Goal: Task Accomplishment & Management: Use online tool/utility

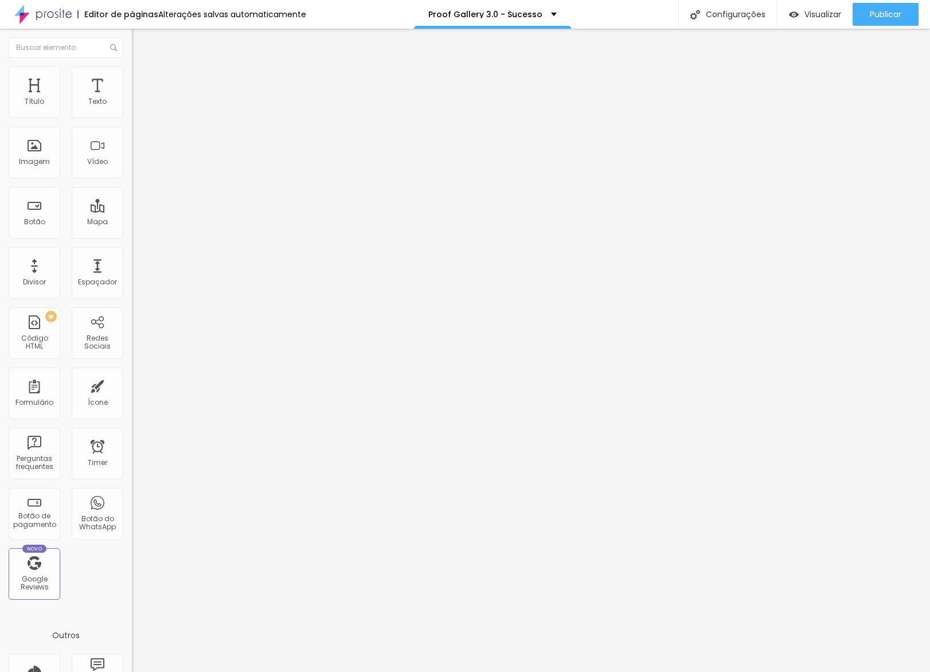
click at [132, 78] on li "Estilo" at bounding box center [198, 72] width 132 height 11
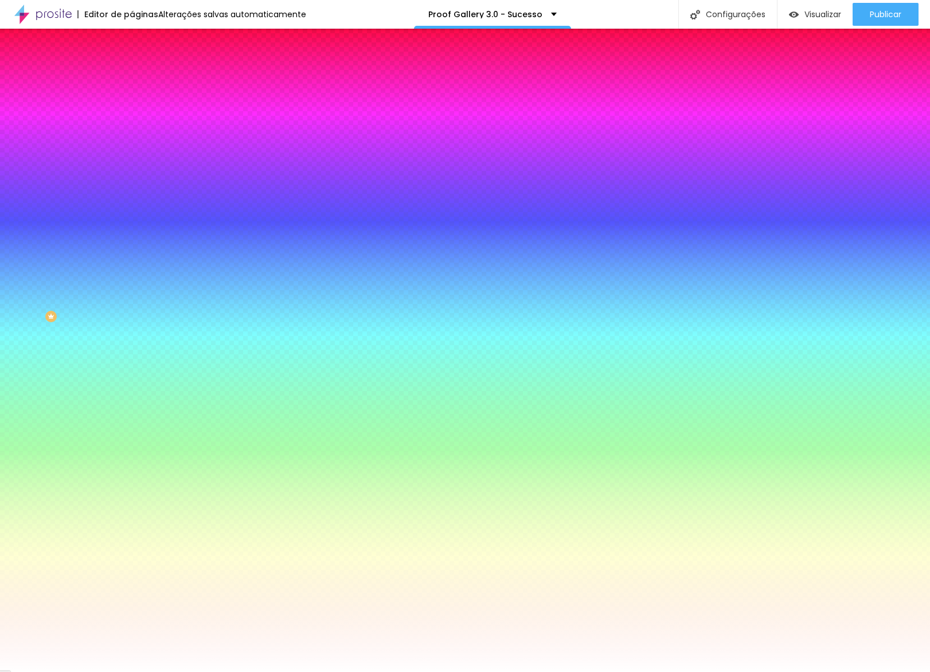
click at [132, 120] on div "#00BDAA" at bounding box center [198, 115] width 132 height 11
click at [132, 115] on input "#00BDAA" at bounding box center [201, 115] width 138 height 11
paste input "25D366"
type input "#25D366"
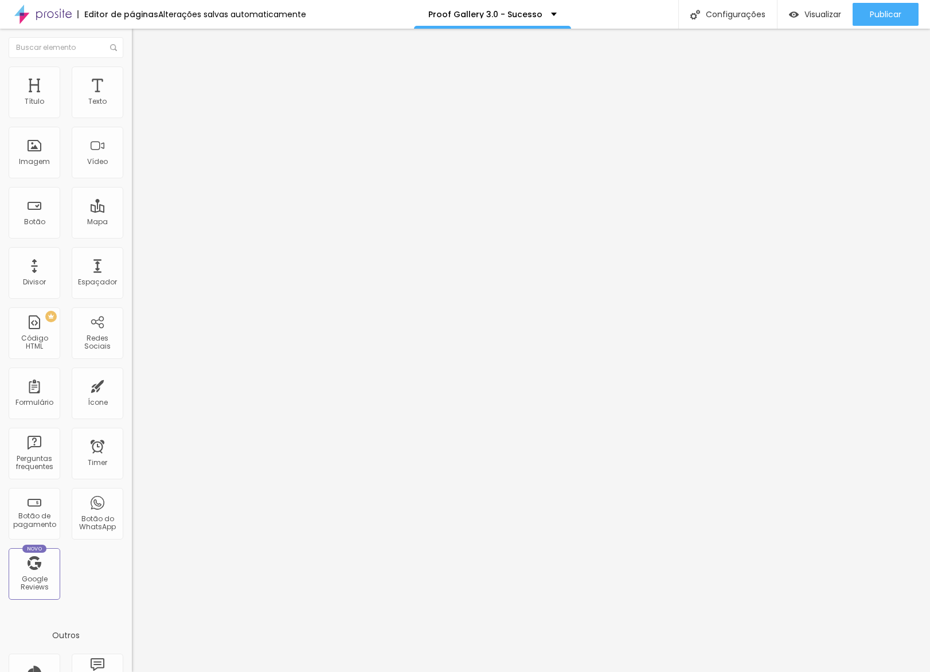
drag, startPoint x: 57, startPoint y: 77, endPoint x: 63, endPoint y: 89, distance: 13.6
click at [132, 77] on li "Estilo" at bounding box center [198, 72] width 132 height 11
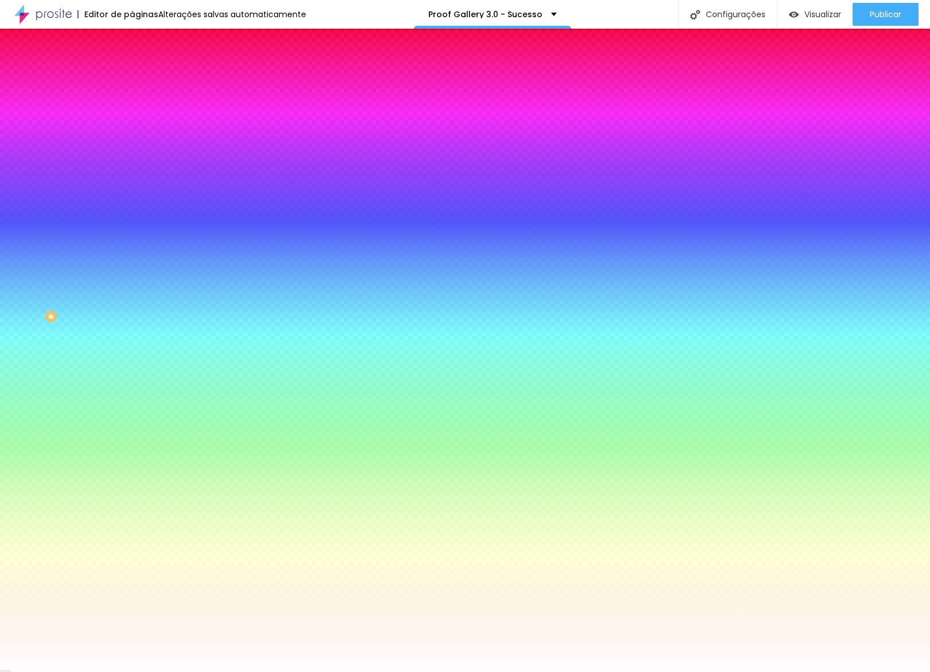
click at [132, 114] on input "#00BDAA" at bounding box center [201, 115] width 138 height 11
paste input "25D366"
type input "#25D366"
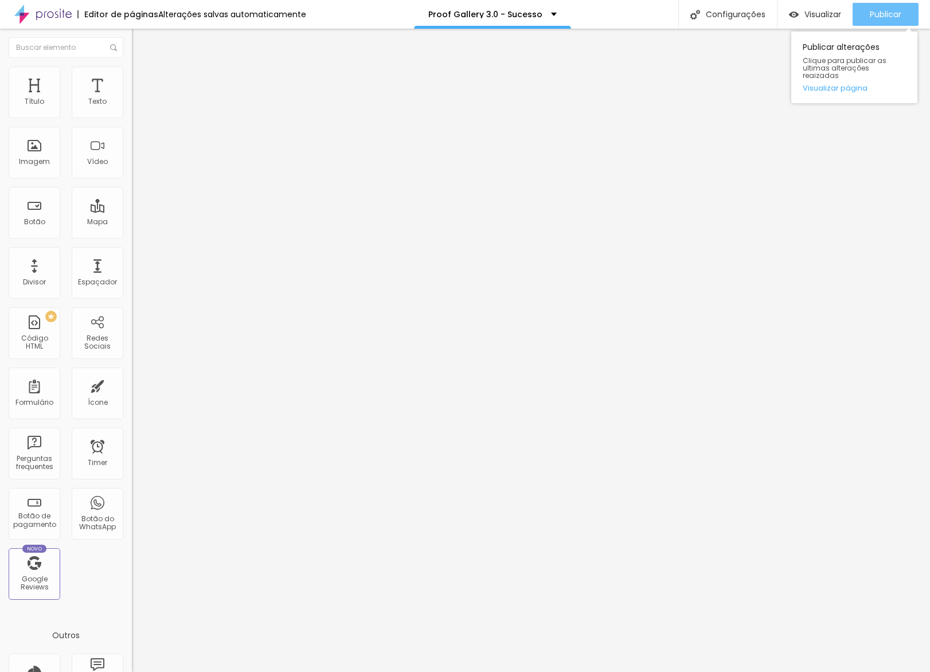
click at [881, 12] on span "Publicar" at bounding box center [886, 14] width 32 height 9
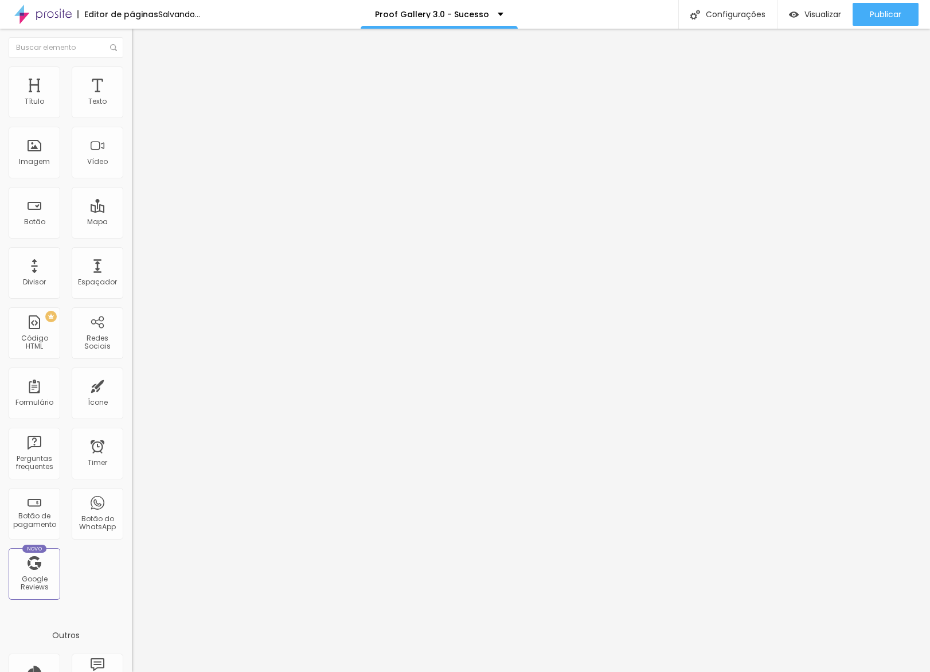
click at [132, 78] on li "Avançado" at bounding box center [198, 83] width 132 height 11
type input "87"
type input "84"
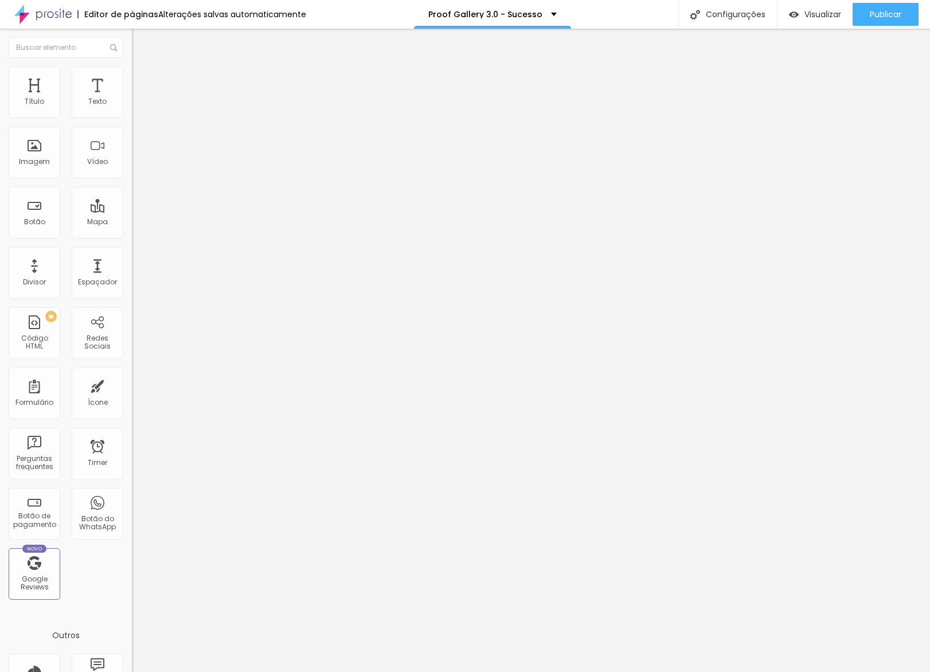
type input "65"
type input "54"
type input "46"
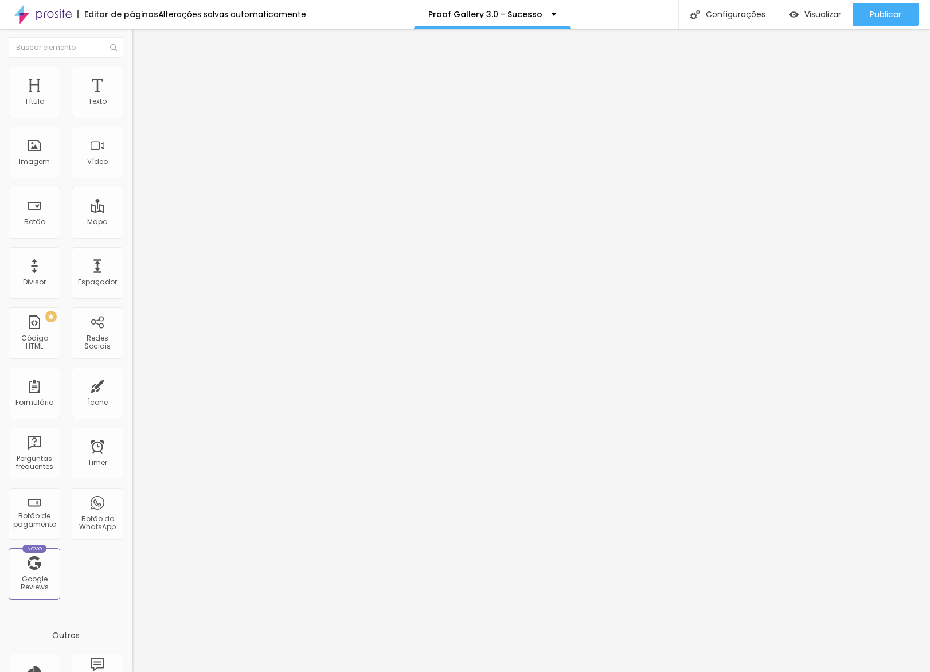
type input "46"
type input "38"
type input "29"
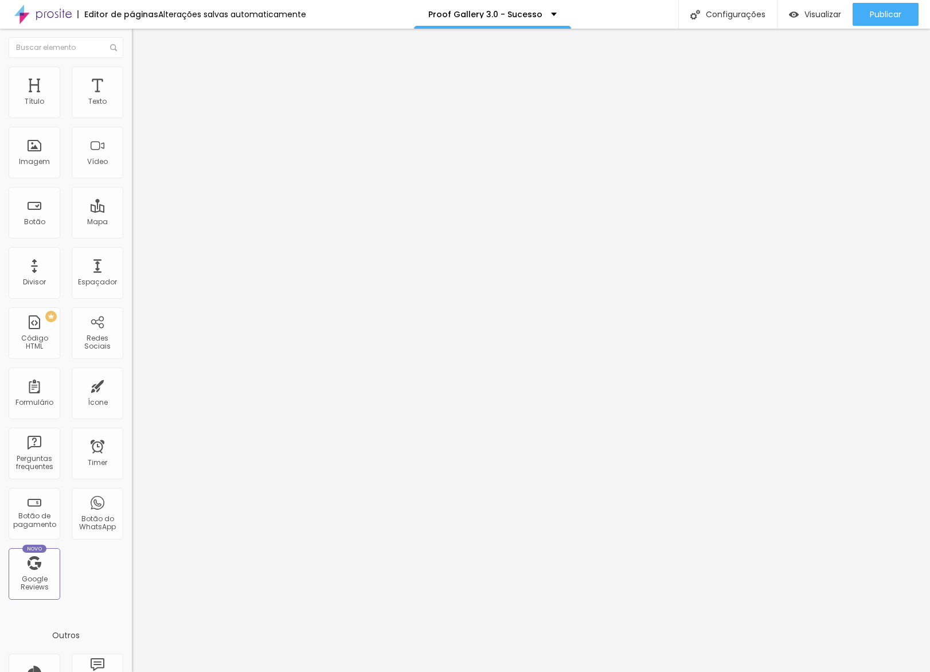
type input "24"
type input "19"
type input "15"
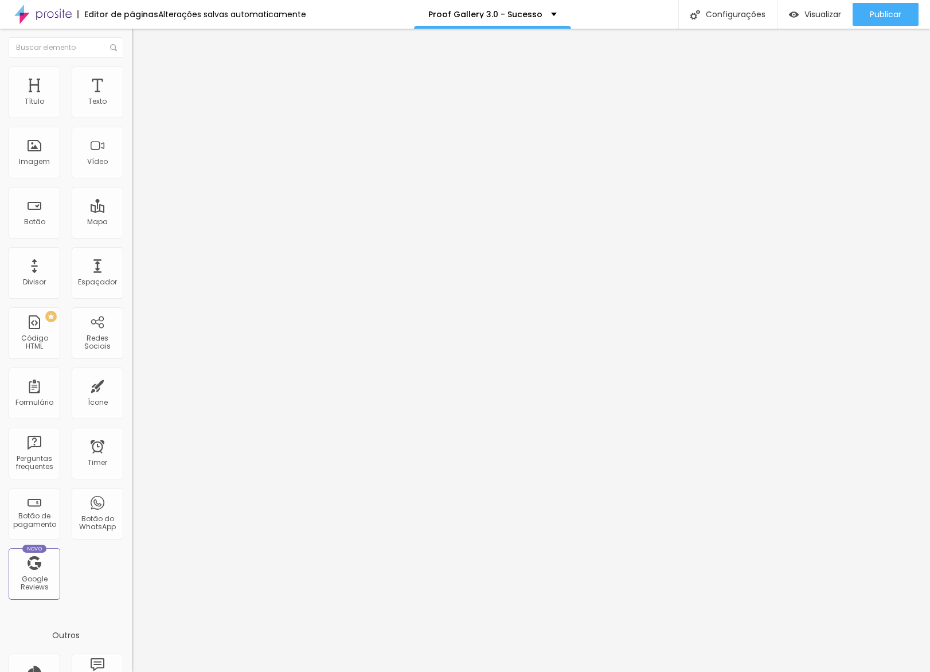
type input "15"
type input "12"
type input "10"
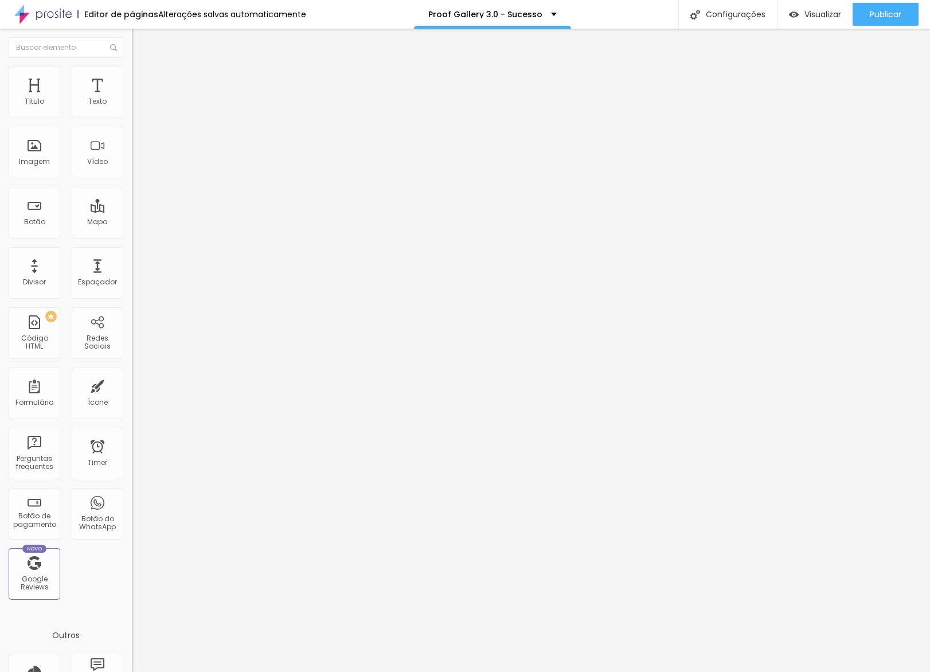
type input "9"
type input "8"
type input "7"
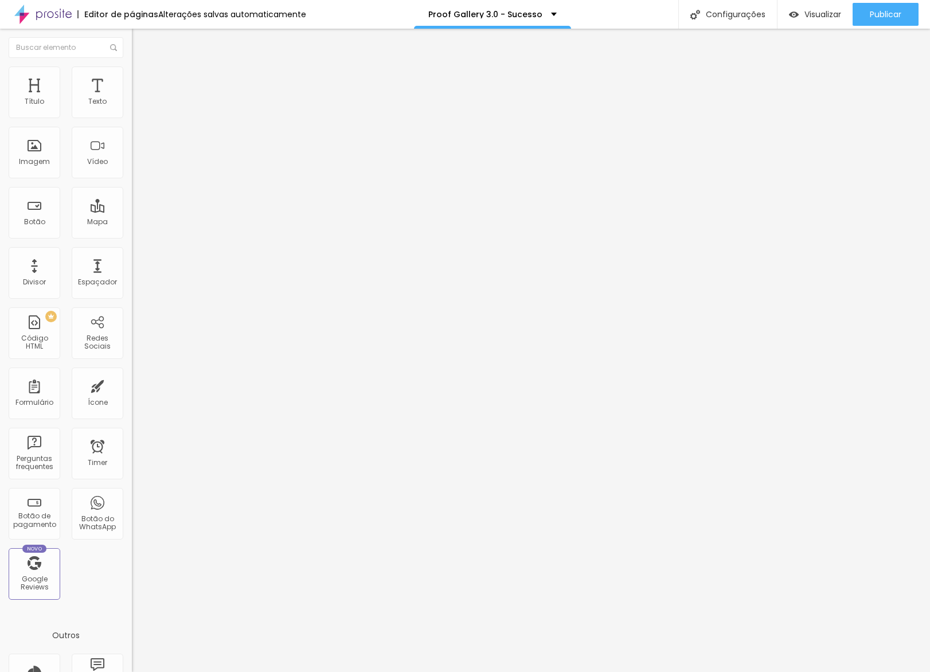
type input "7"
type input "10"
type input "13"
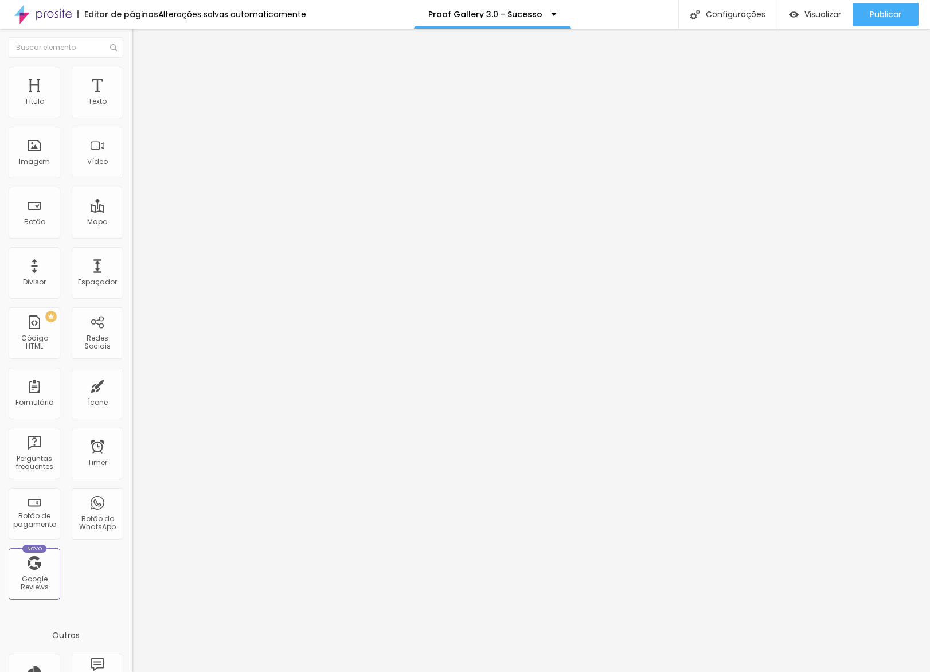
type input "15"
type input "19"
type input "21"
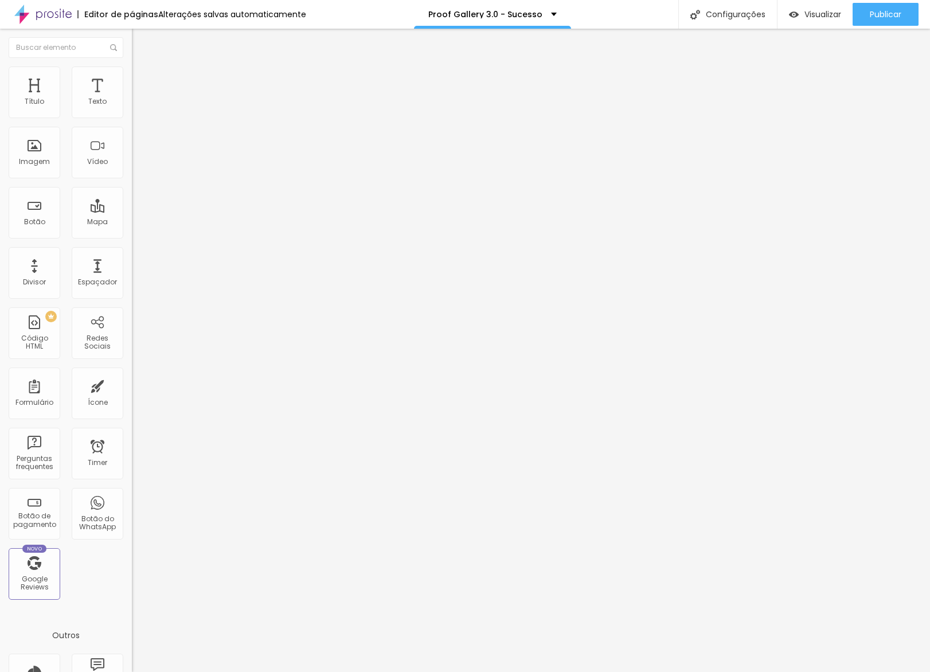
type input "21"
type input "22"
type input "23"
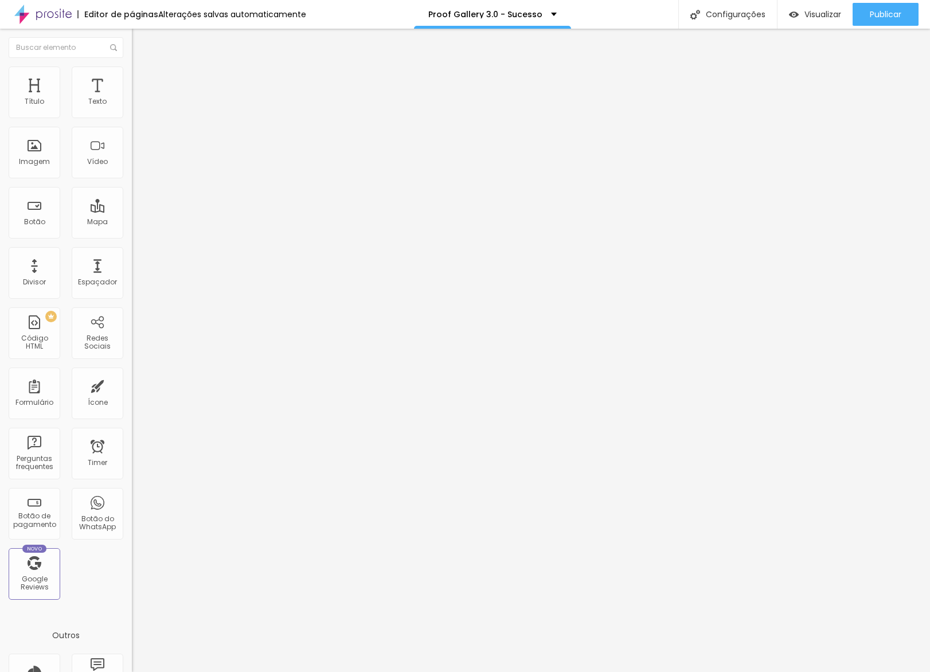
type input "22"
type input "21"
type input "20"
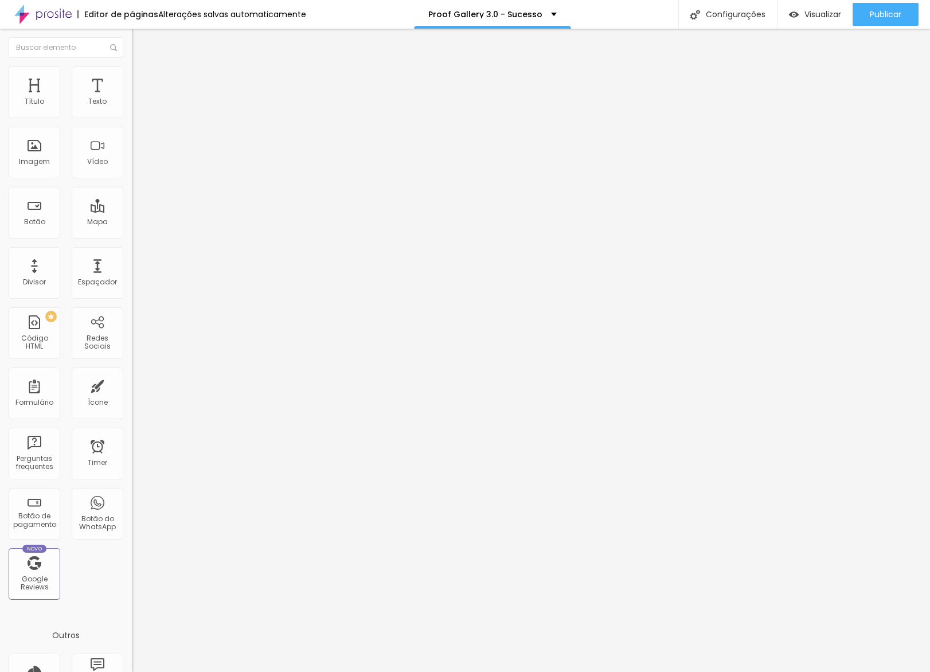
type input "20"
type input "19"
type input "17"
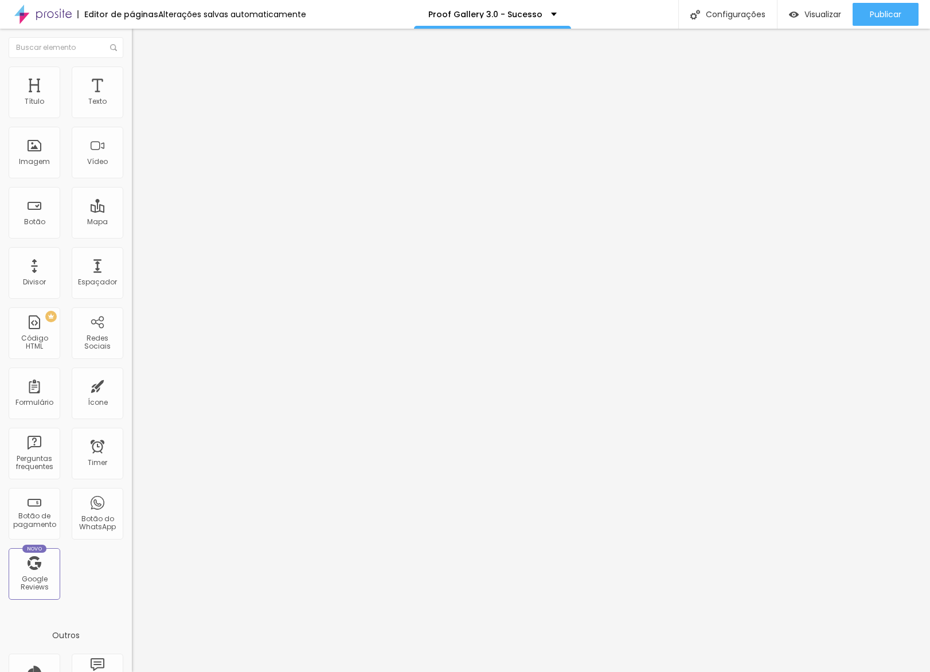
type input "16"
type input "15"
type input "14"
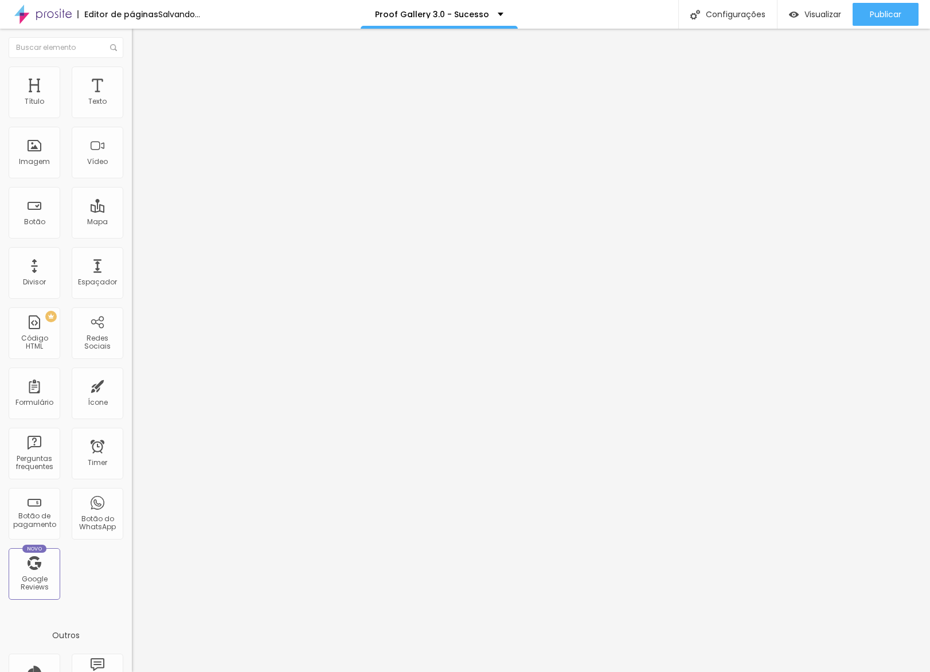
type input "14"
type input "13"
type input "12"
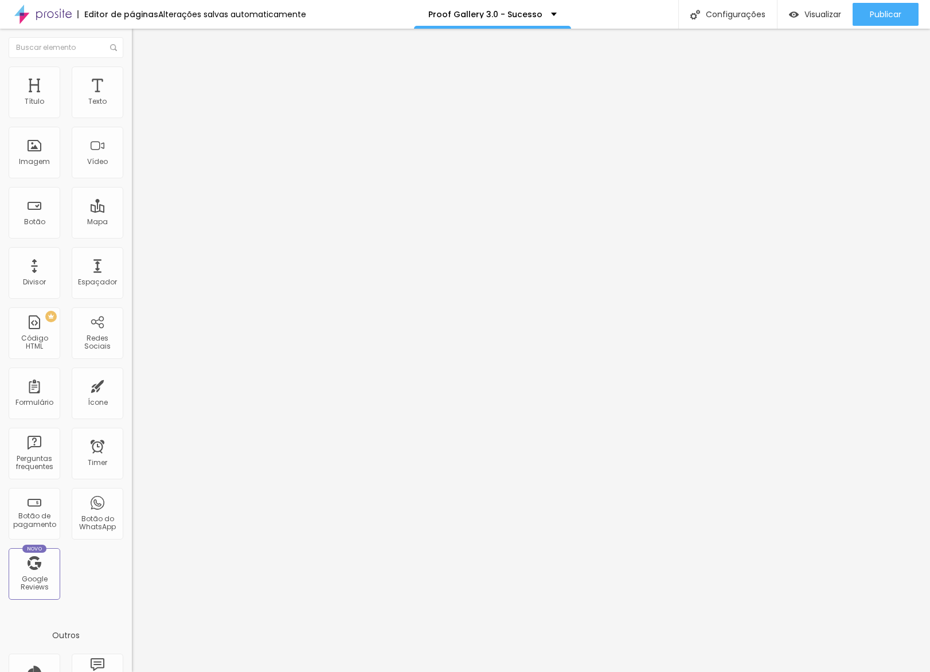
type input "11"
type input "10"
drag, startPoint x: 88, startPoint y: 135, endPoint x: 34, endPoint y: 140, distance: 54.2
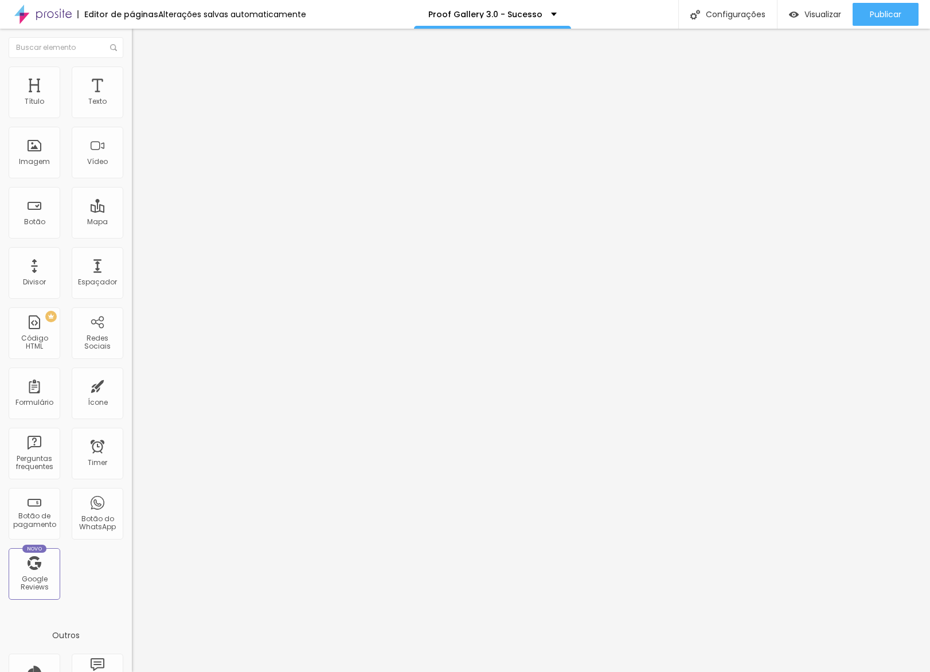
type input "10"
click at [132, 385] on input "range" at bounding box center [169, 389] width 74 height 9
click at [132, 95] on div "Texto Entrar no grupo de WhatsApp Alinhamento Tamanho Normal Pequeno Normal Gra…" at bounding box center [198, 176] width 132 height 174
click at [132, 78] on li "Estilo" at bounding box center [198, 72] width 132 height 11
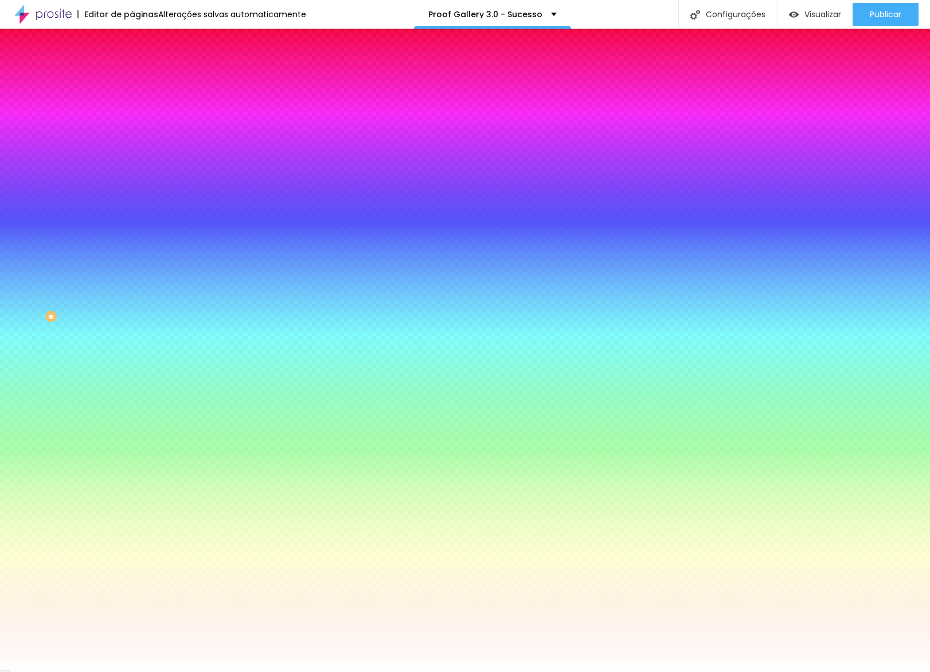
click at [142, 81] on span "Avançado" at bounding box center [161, 86] width 38 height 10
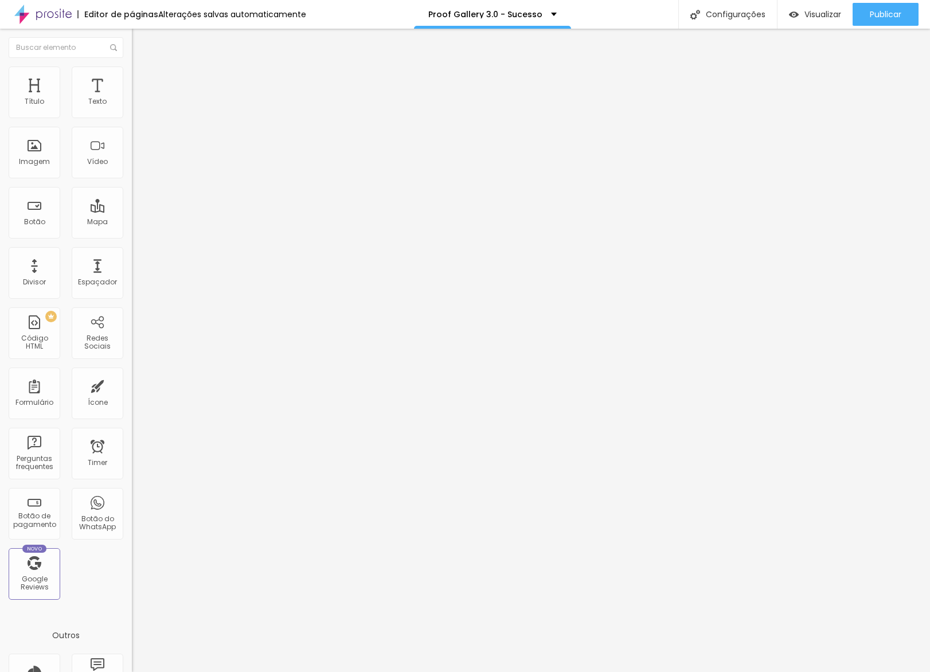
type input "97"
type input "95"
type input "89"
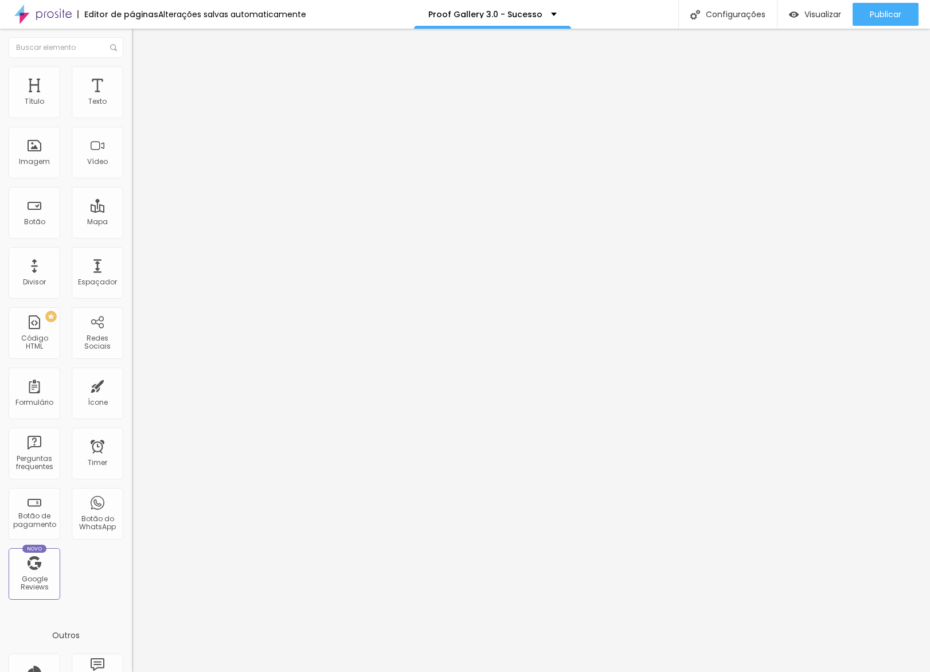
type input "89"
type input "82"
type input "73"
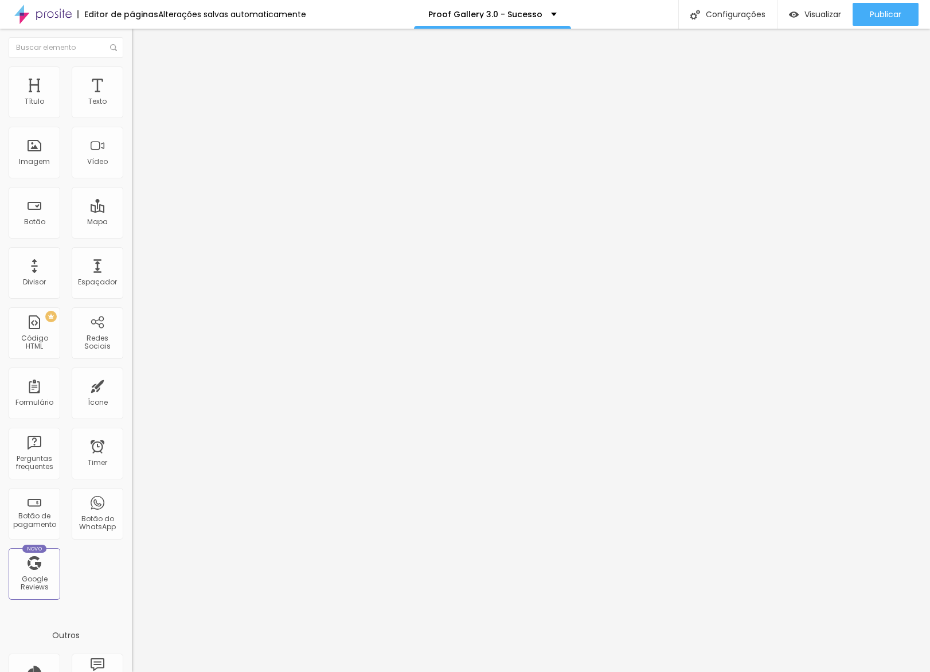
type input "67"
type input "56"
type input "50"
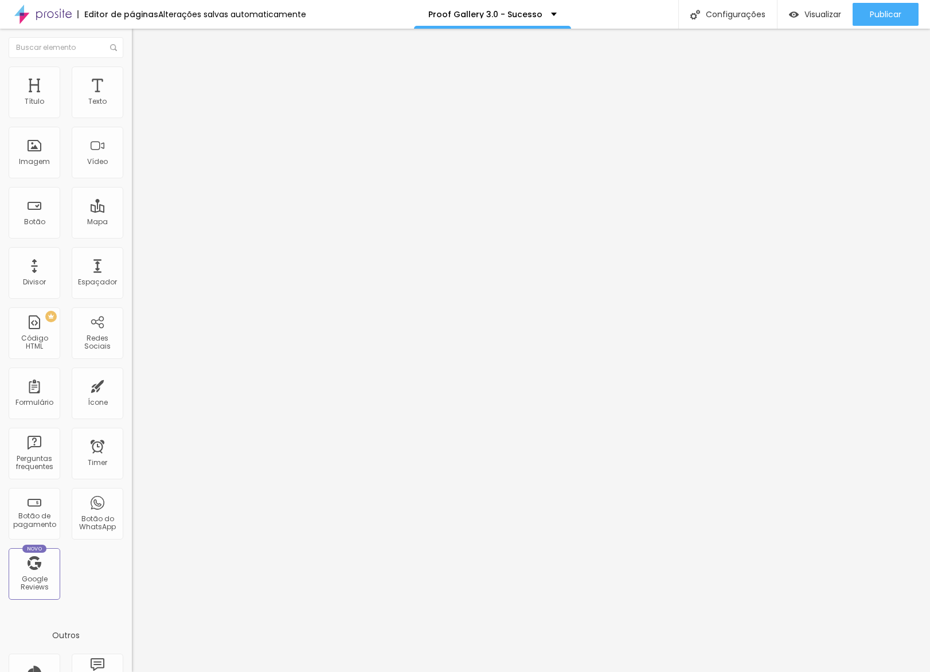
type input "50"
type input "44"
type input "39"
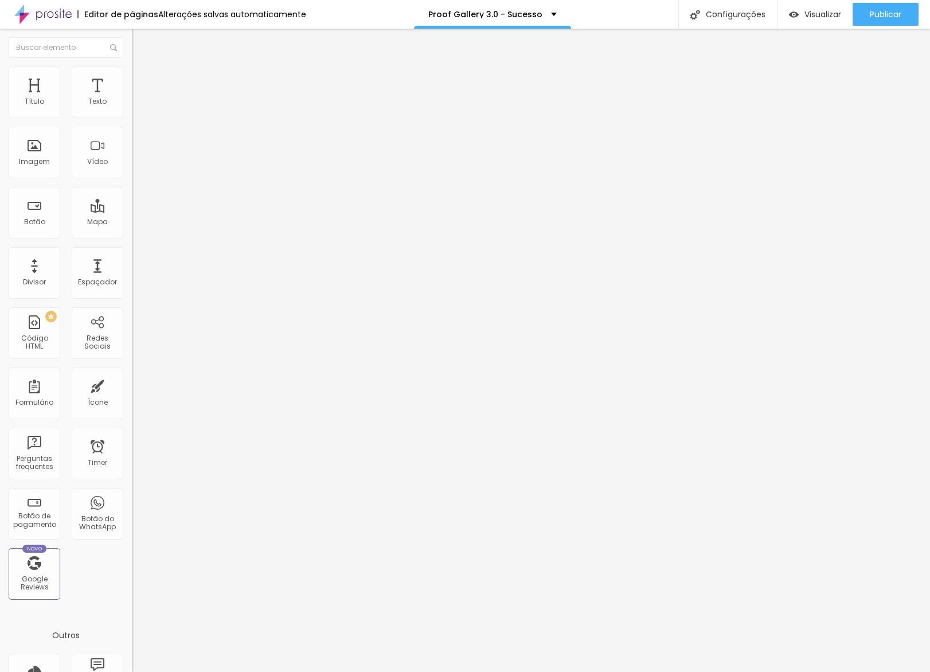
type input "36"
type input "35"
type input "34"
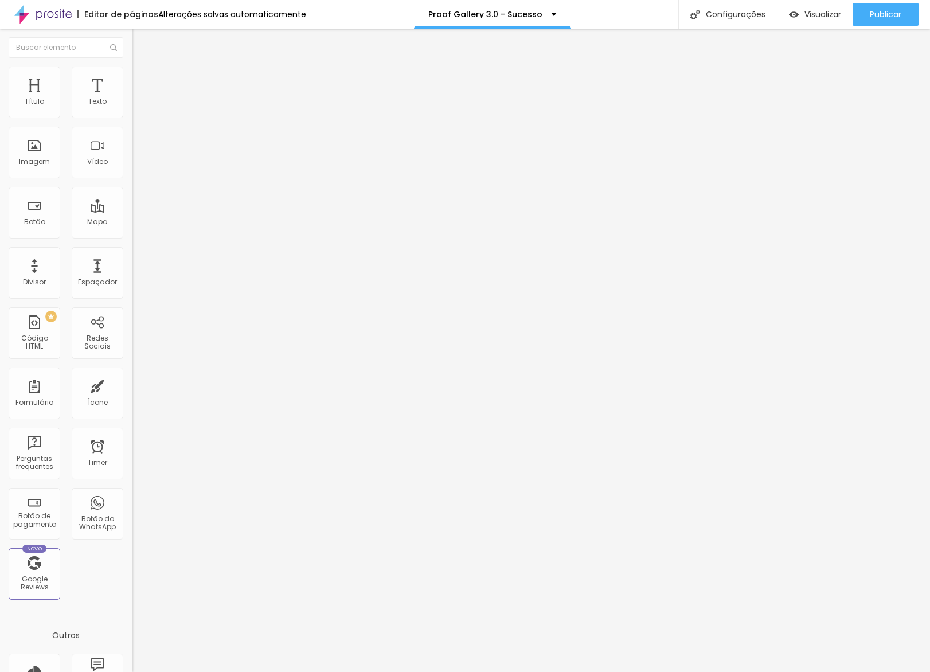
type input "34"
type input "33"
type input "30"
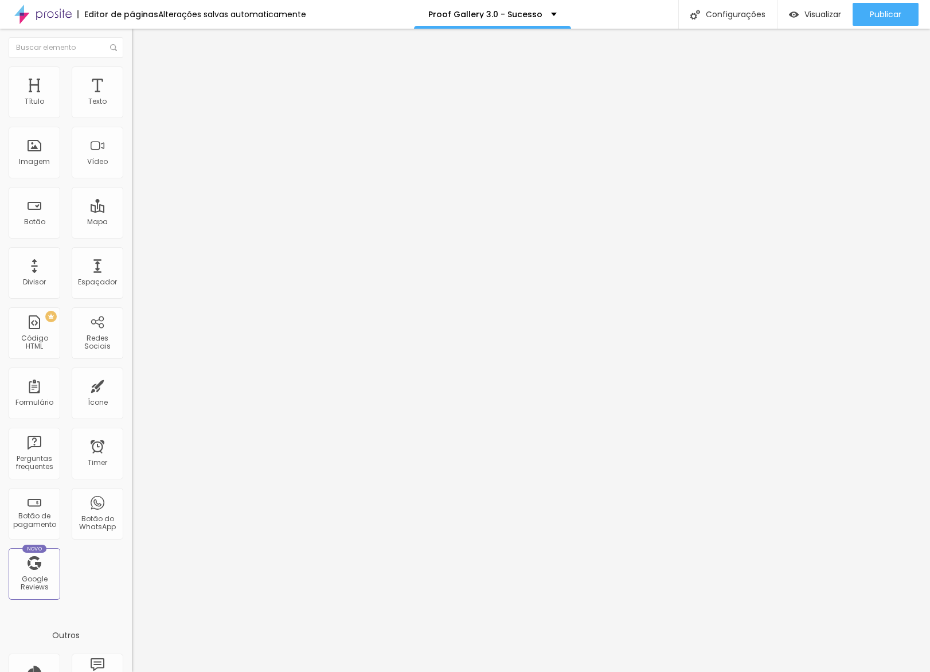
type input "26"
type input "20"
type input "13"
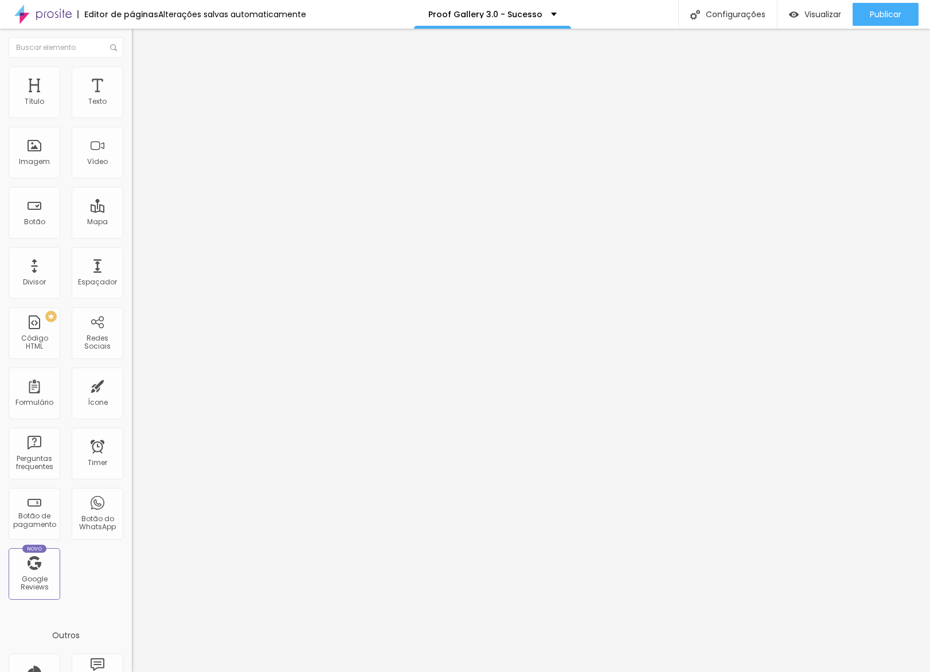
type input "13"
type input "12"
type input "11"
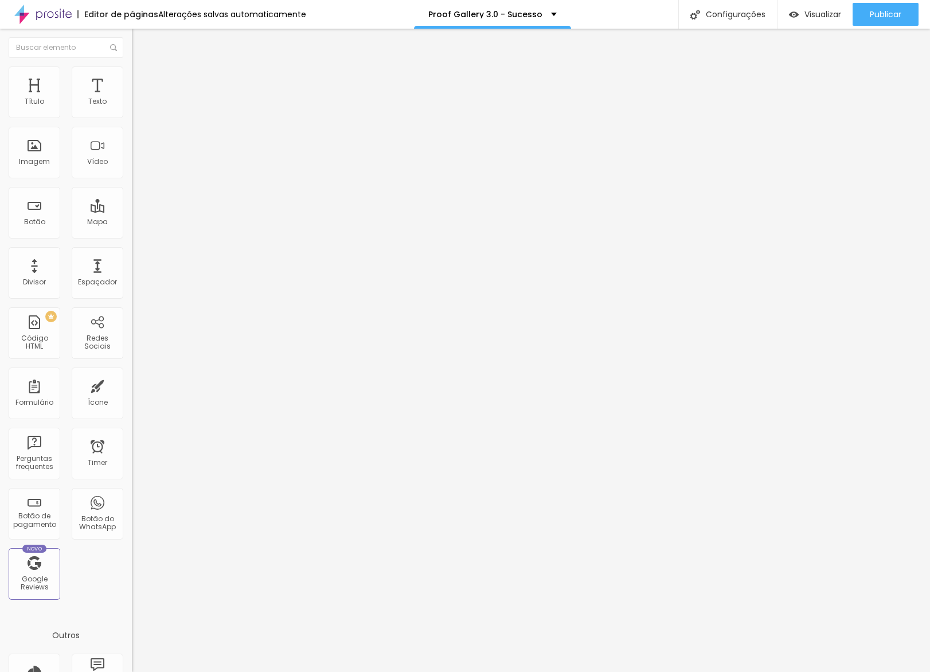
type input "10"
type input "11"
type input "12"
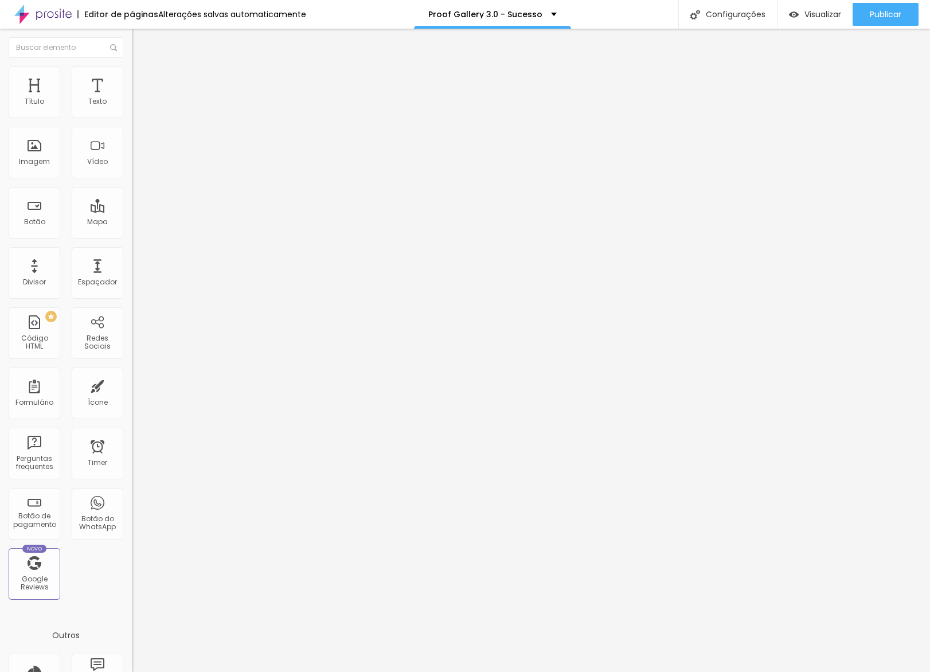
type input "12"
type input "13"
type input "14"
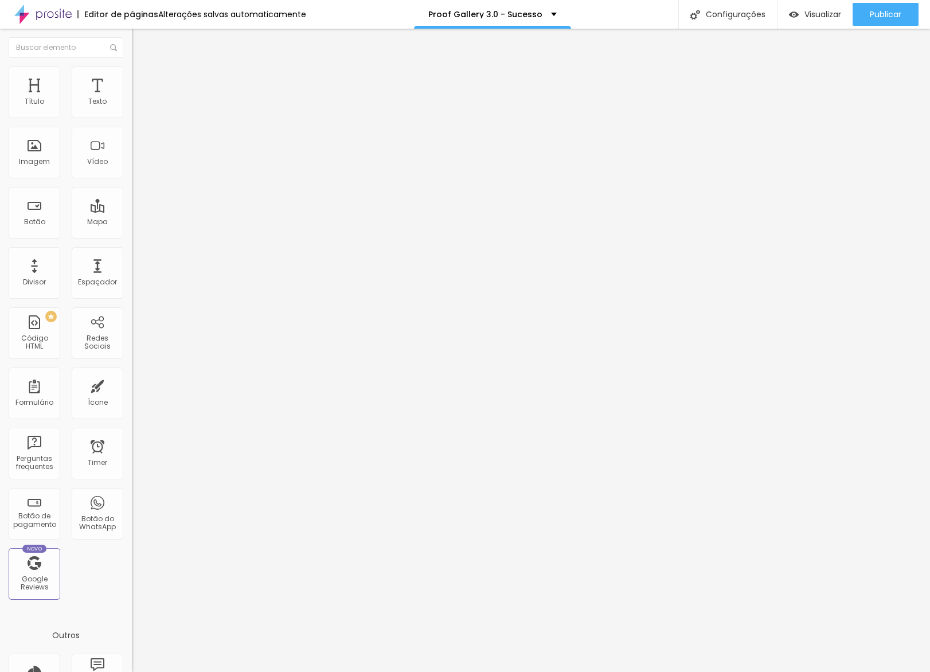
type input "15"
drag, startPoint x: 73, startPoint y: 135, endPoint x: 37, endPoint y: 134, distance: 35.6
type input "15"
click at [132, 385] on input "range" at bounding box center [169, 389] width 74 height 9
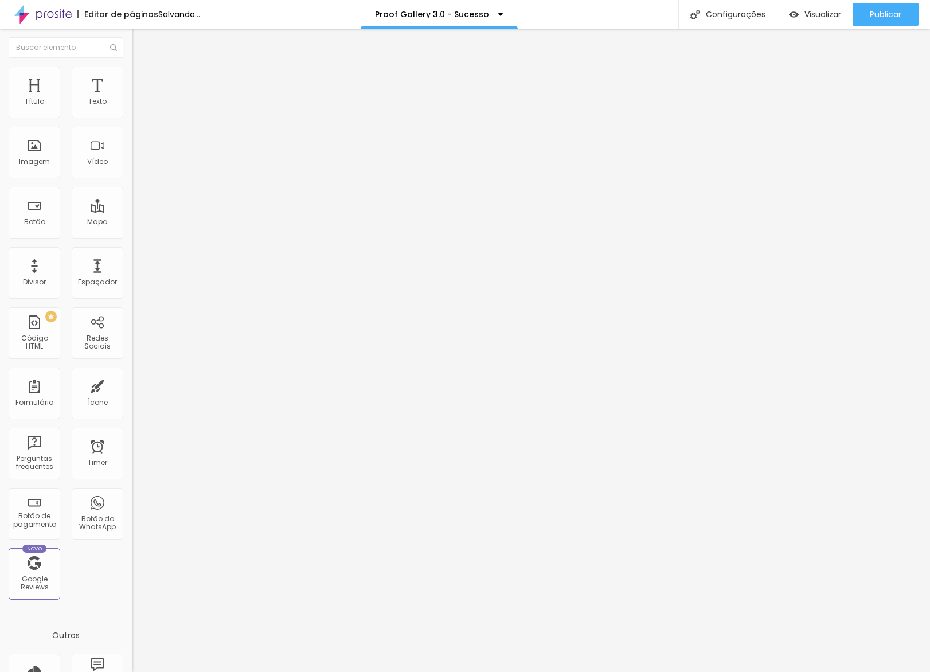
click at [922, 10] on div "Visualizar Pre-visualização Clique para visualizar esta página antes de publica…" at bounding box center [853, 14] width 153 height 29
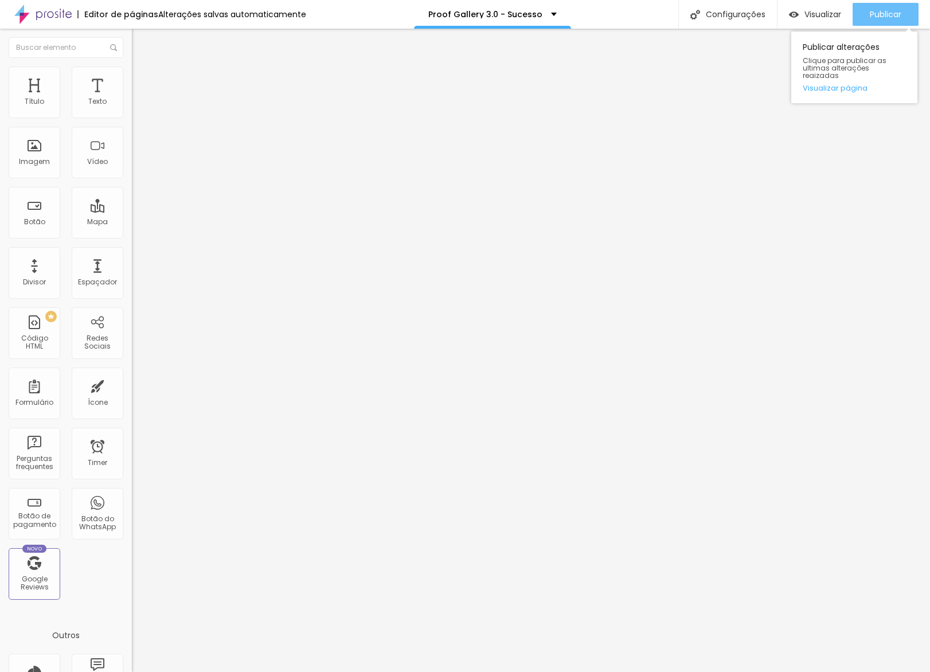
click at [911, 10] on button "Publicar" at bounding box center [886, 14] width 66 height 23
click at [132, 78] on li "Avançado" at bounding box center [198, 83] width 132 height 11
drag, startPoint x: 33, startPoint y: 131, endPoint x: 43, endPoint y: 130, distance: 10.4
click at [132, 385] on div at bounding box center [198, 390] width 132 height 10
type input "8"
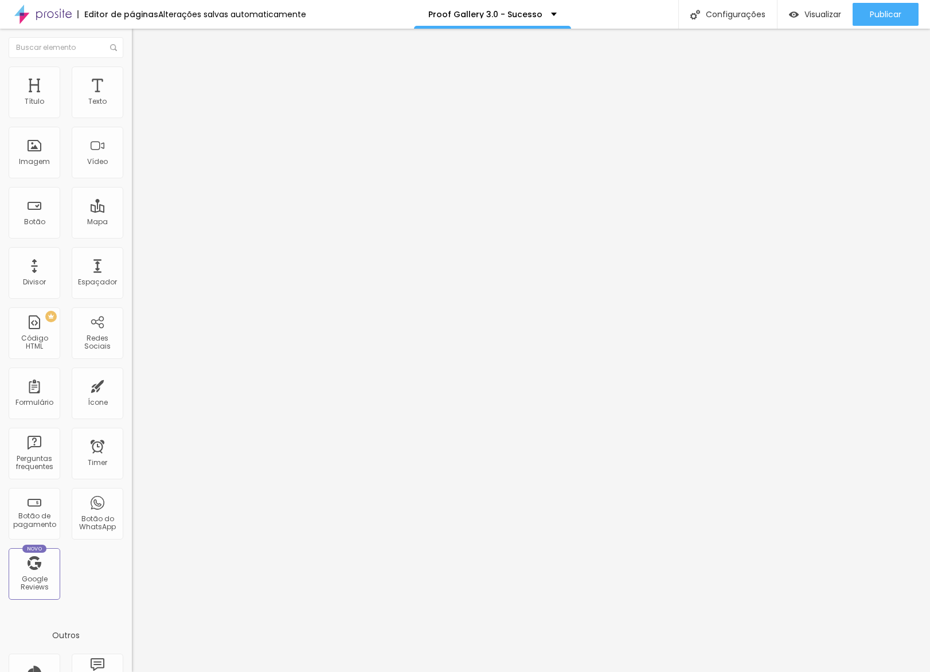
type input "8"
type input "11"
type input "13"
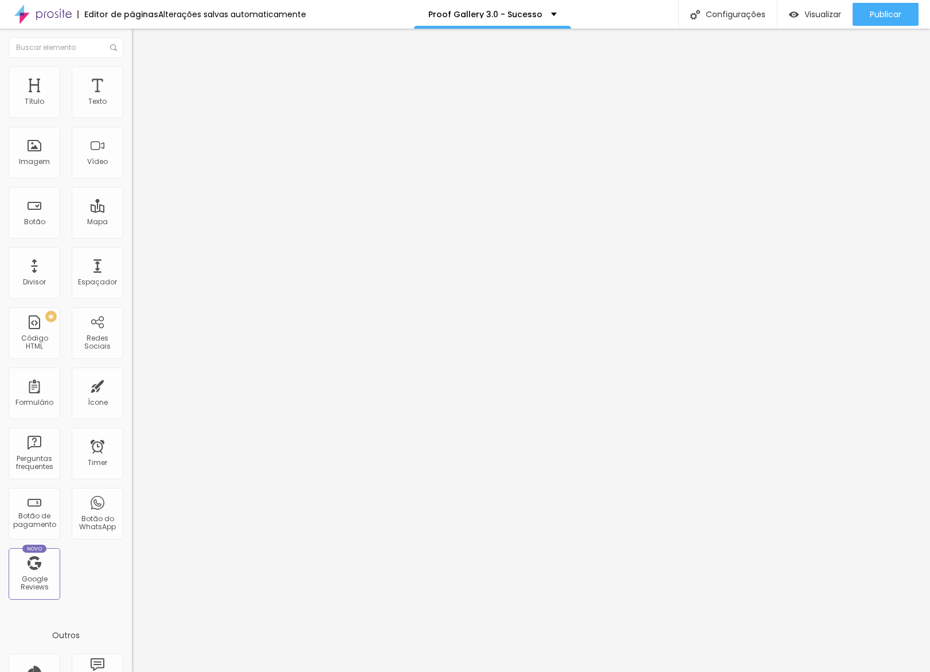
type input "15"
type input "16"
type input "17"
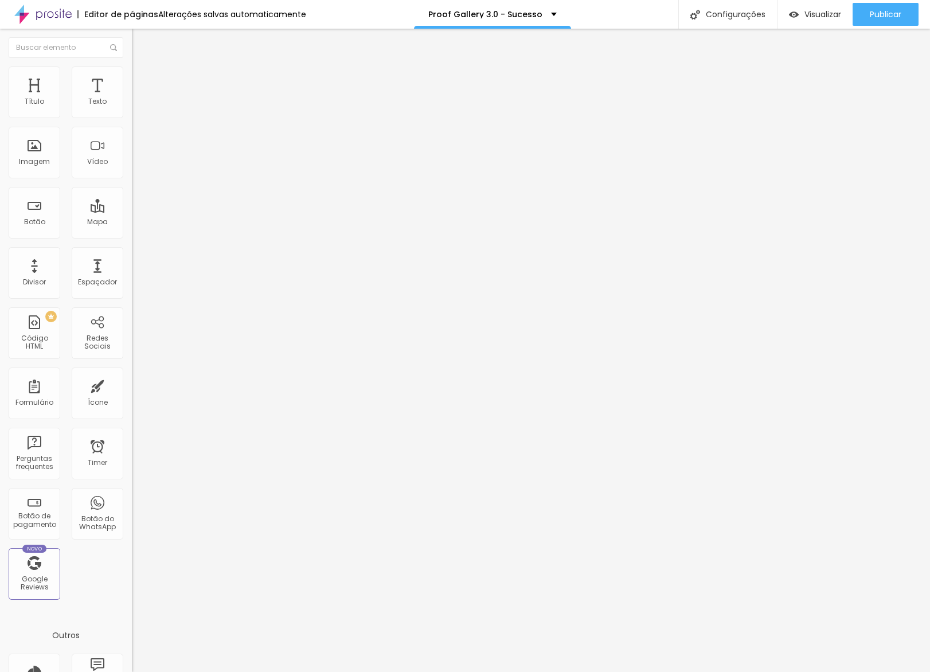
type input "17"
type input "19"
type input "20"
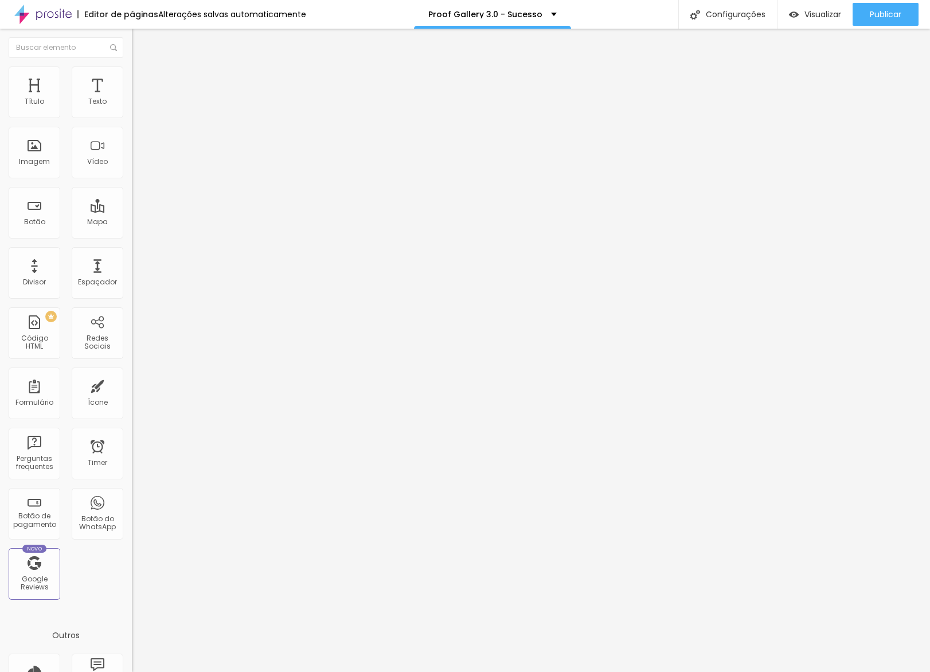
type input "22"
type input "23"
type input "25"
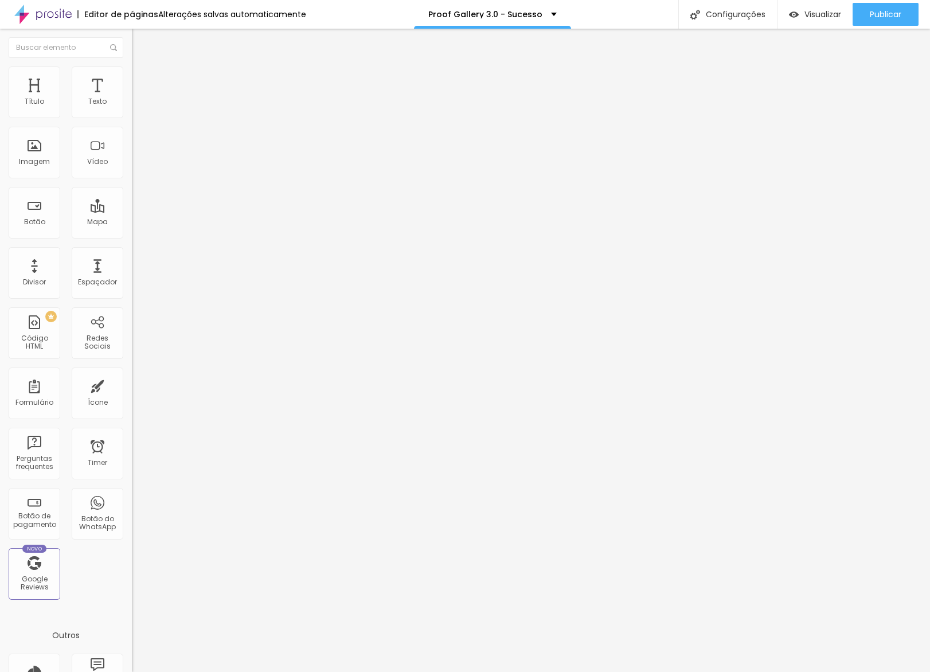
type input "25"
type input "26"
type input "27"
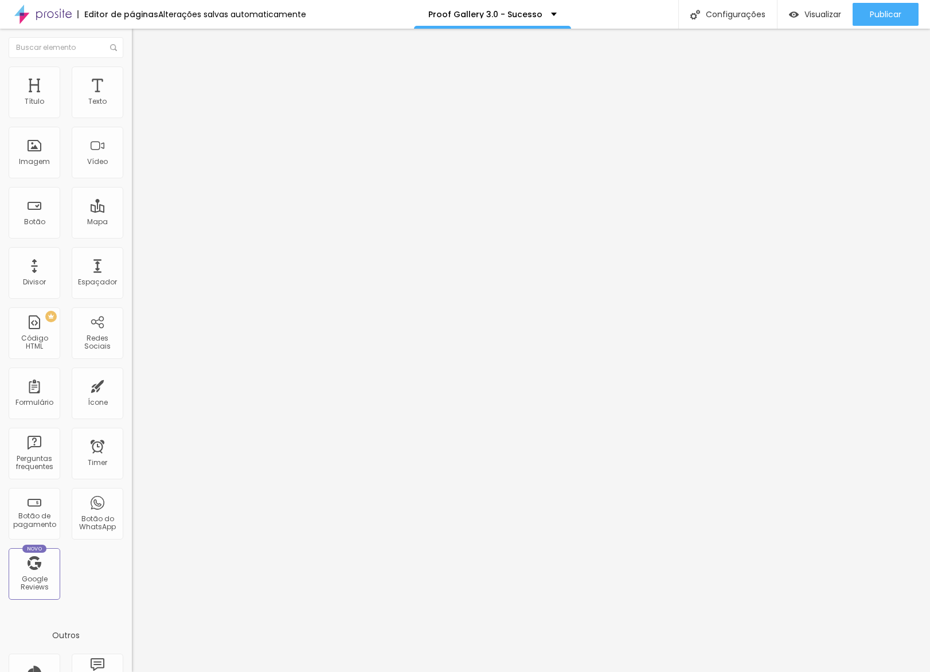
type input "28"
type input "29"
type input "30"
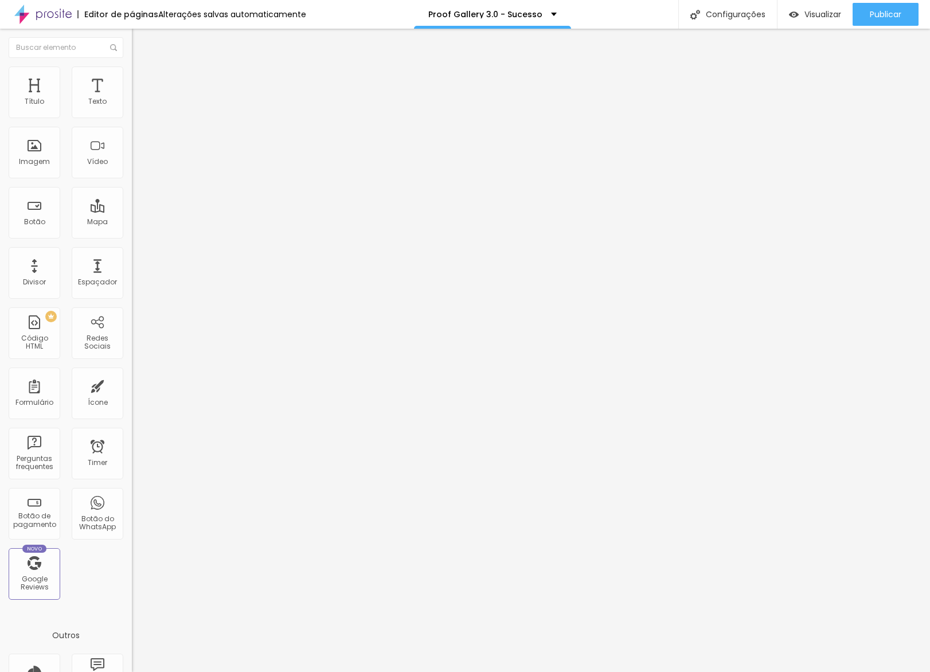
type input "30"
type input "31"
type input "32"
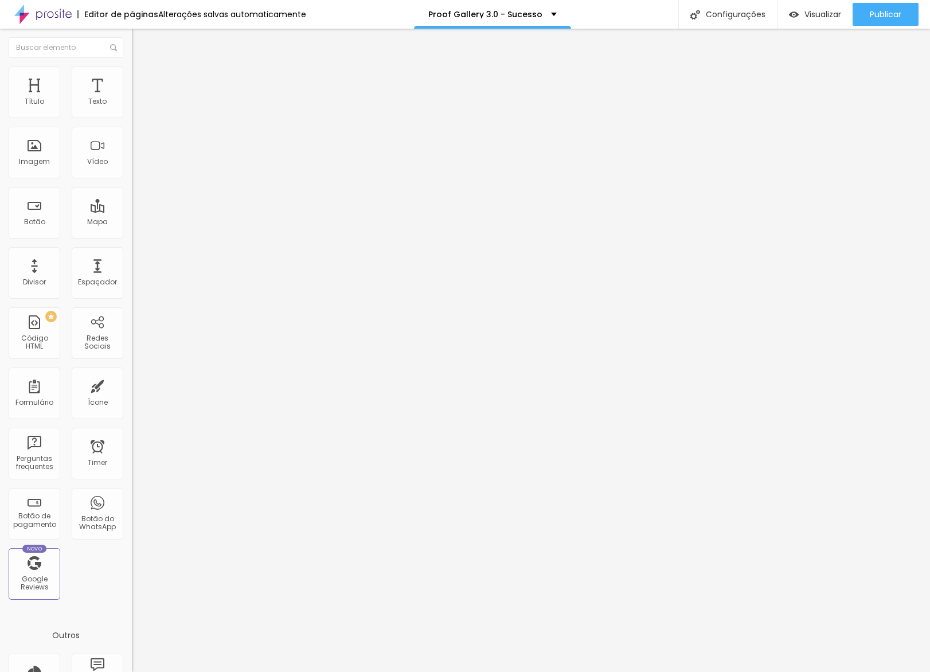
type input "34"
type input "36"
type input "37"
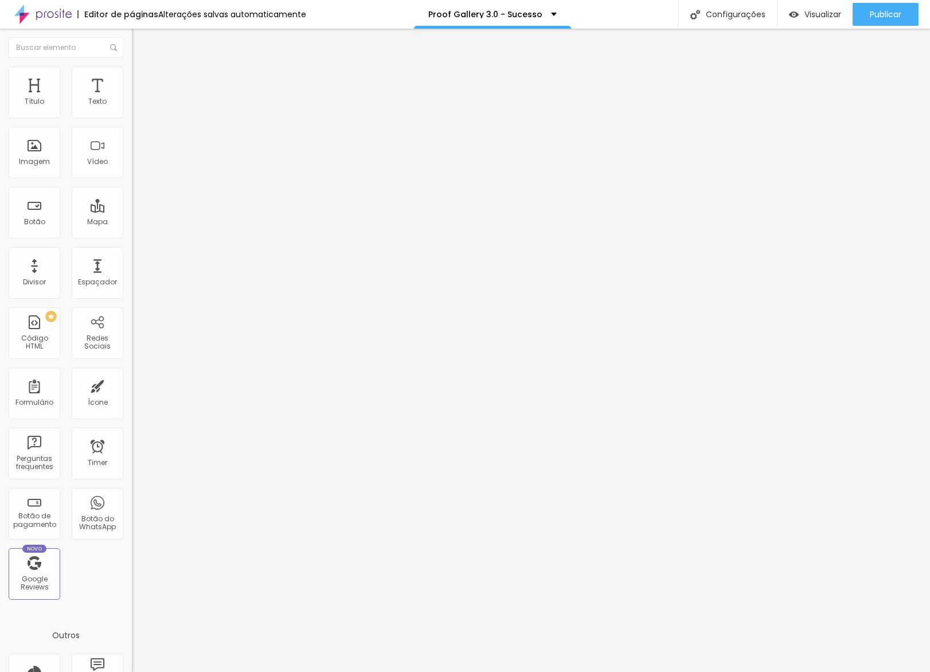
type input "37"
type input "38"
type input "39"
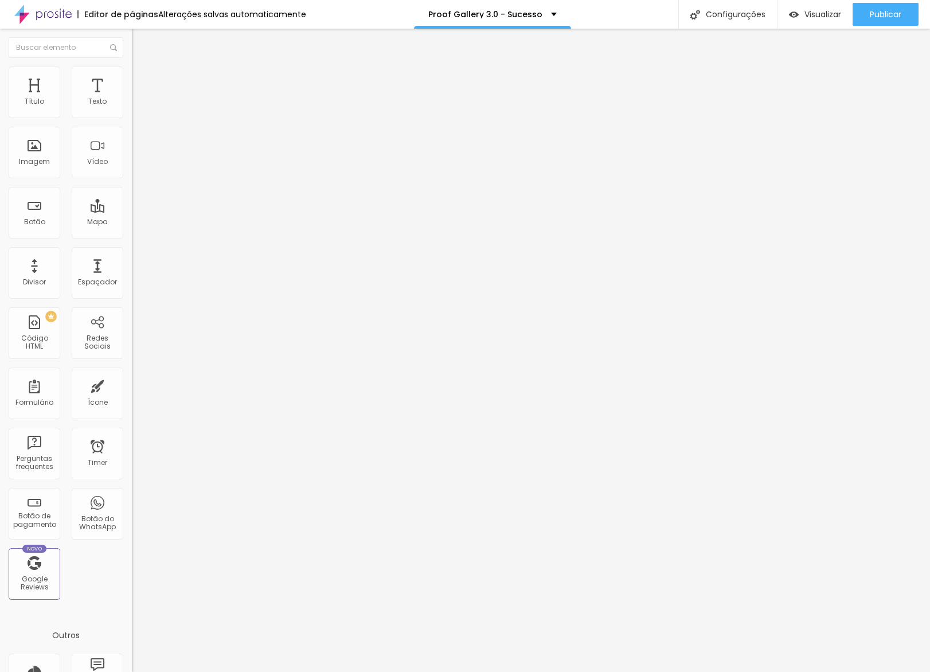
type input "38"
type input "37"
drag, startPoint x: 32, startPoint y: 132, endPoint x: 53, endPoint y: 131, distance: 20.7
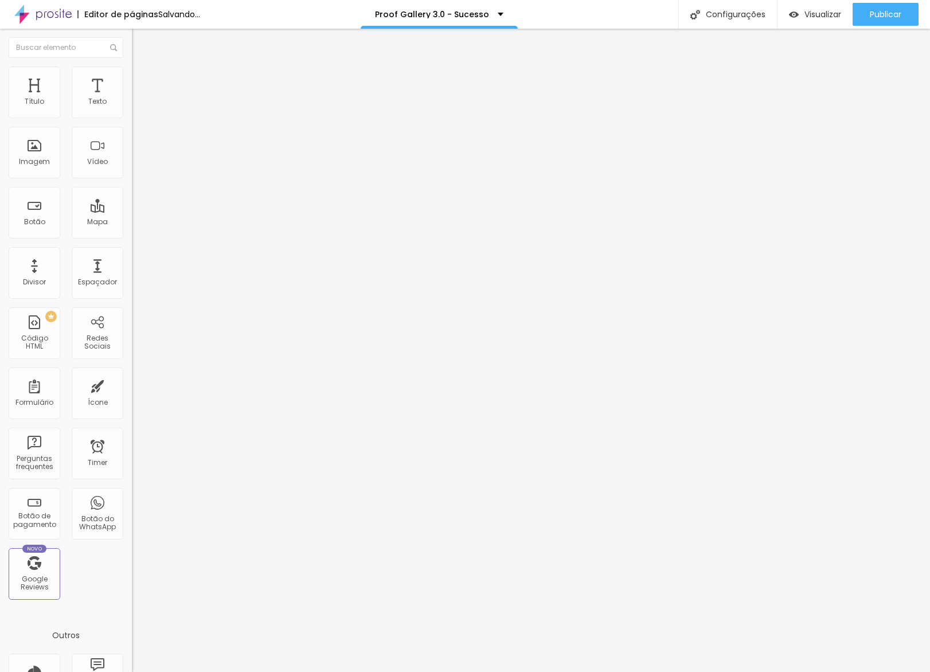
type input "37"
click at [132, 385] on input "range" at bounding box center [169, 389] width 74 height 9
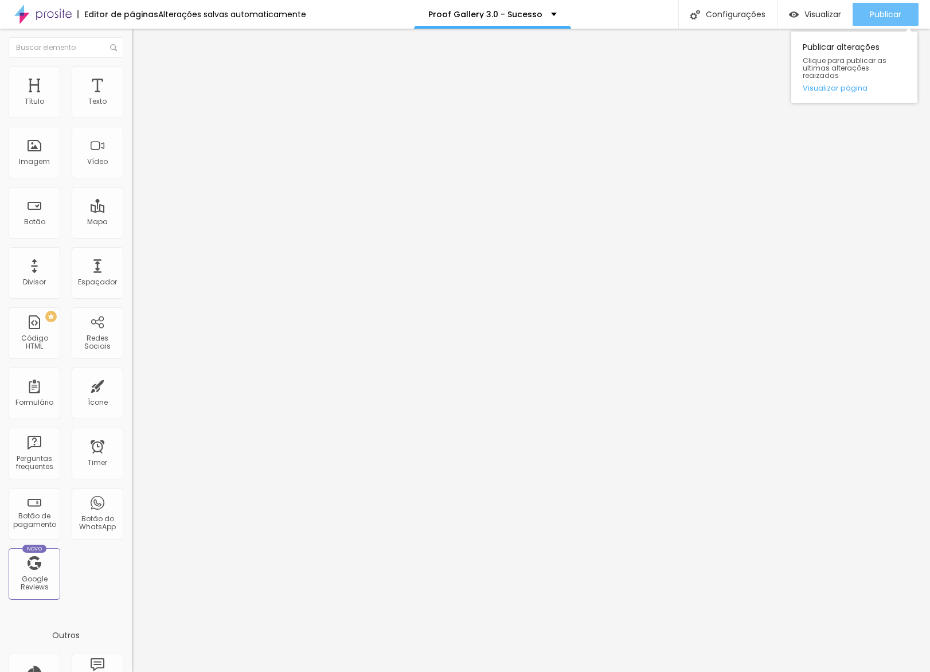
click at [880, 10] on span "Publicar" at bounding box center [886, 14] width 32 height 9
click at [841, 85] on link "Visualizar página" at bounding box center [854, 87] width 103 height 7
